Goal: Check status: Verify the current state of an ongoing process or item

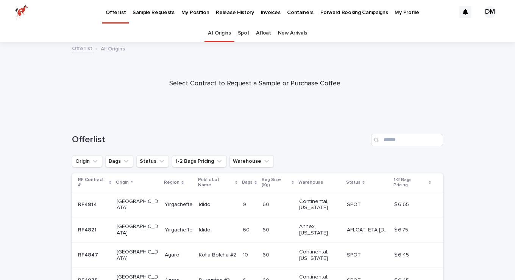
click at [188, 12] on p "My Position" at bounding box center [196, 8] width 28 height 16
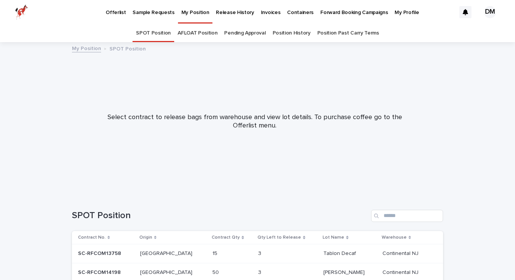
click at [239, 36] on link "Pending Approval" at bounding box center [244, 33] width 41 height 18
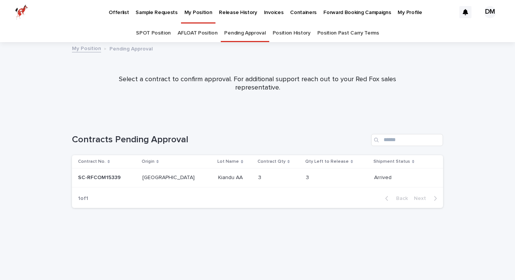
click at [258, 176] on p at bounding box center [273, 177] width 31 height 6
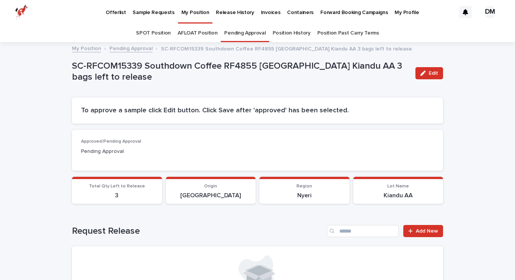
drag, startPoint x: 464, startPoint y: 138, endPoint x: 459, endPoint y: 132, distance: 7.5
click at [193, 15] on p "My Position" at bounding box center [196, 8] width 28 height 16
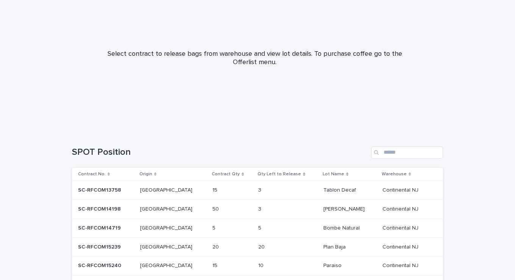
scroll to position [123, 0]
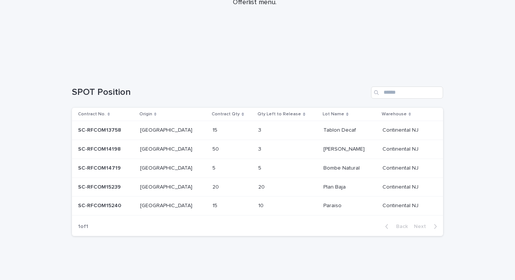
click at [324, 207] on p "Paraiso" at bounding box center [334, 205] width 20 height 8
